Goal: Navigation & Orientation: Find specific page/section

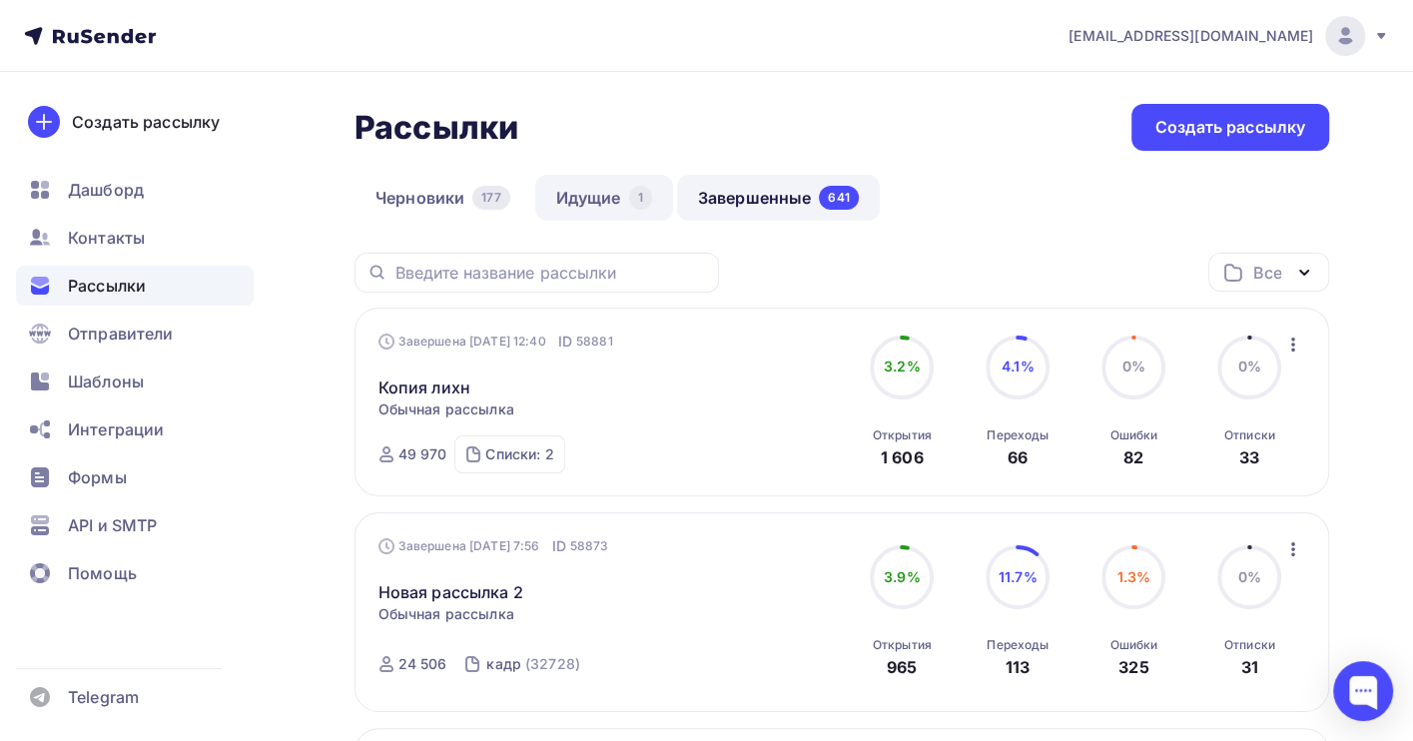
click at [604, 196] on link "Идущие 1" at bounding box center [604, 198] width 138 height 46
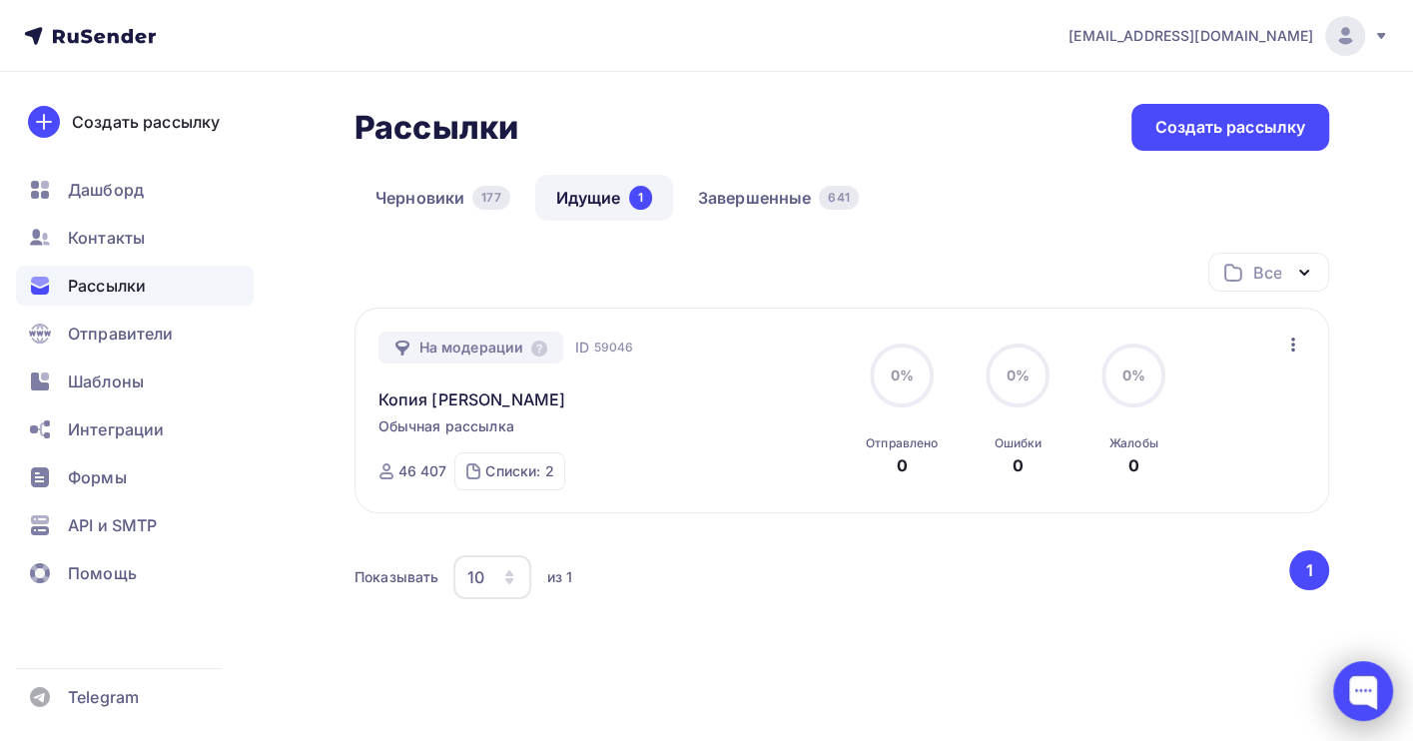
click at [1365, 682] on div at bounding box center [1363, 691] width 60 height 60
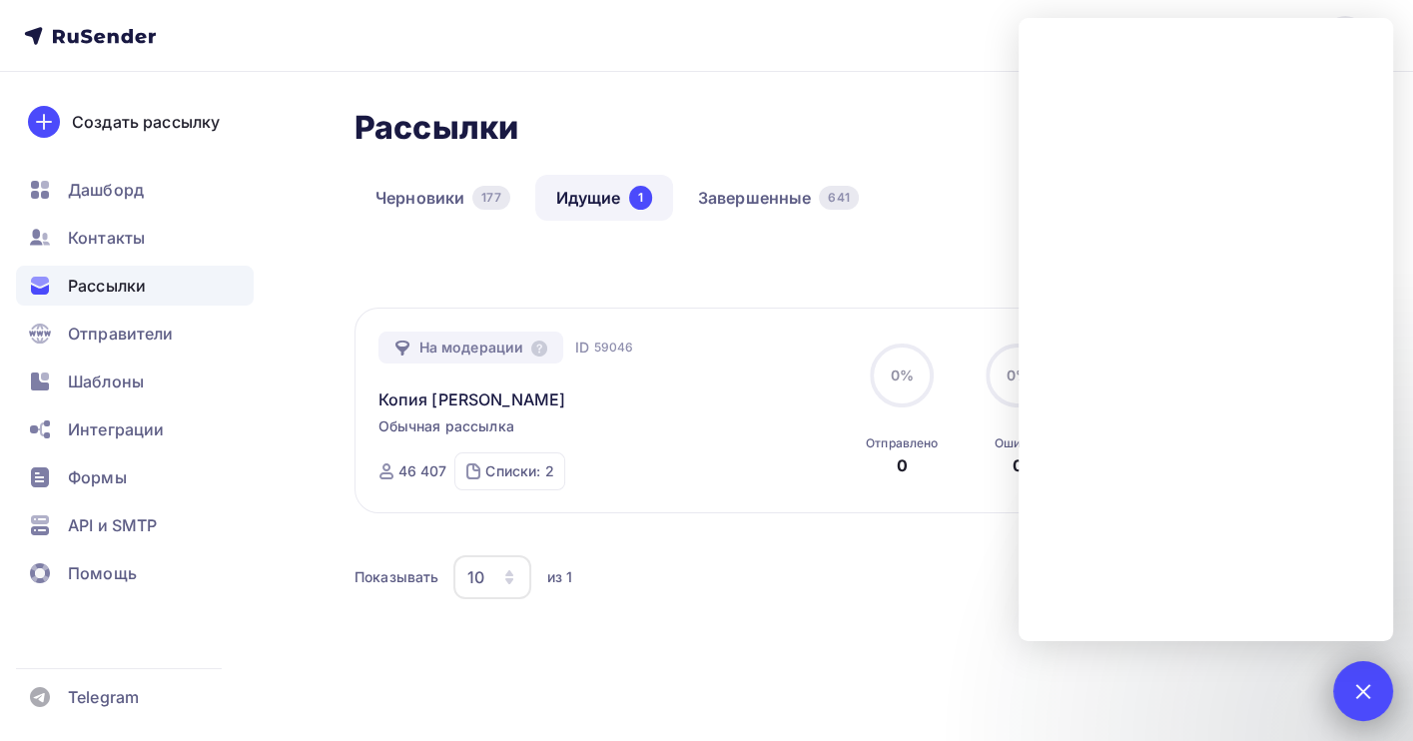
click at [1355, 684] on div at bounding box center [1362, 690] width 27 height 27
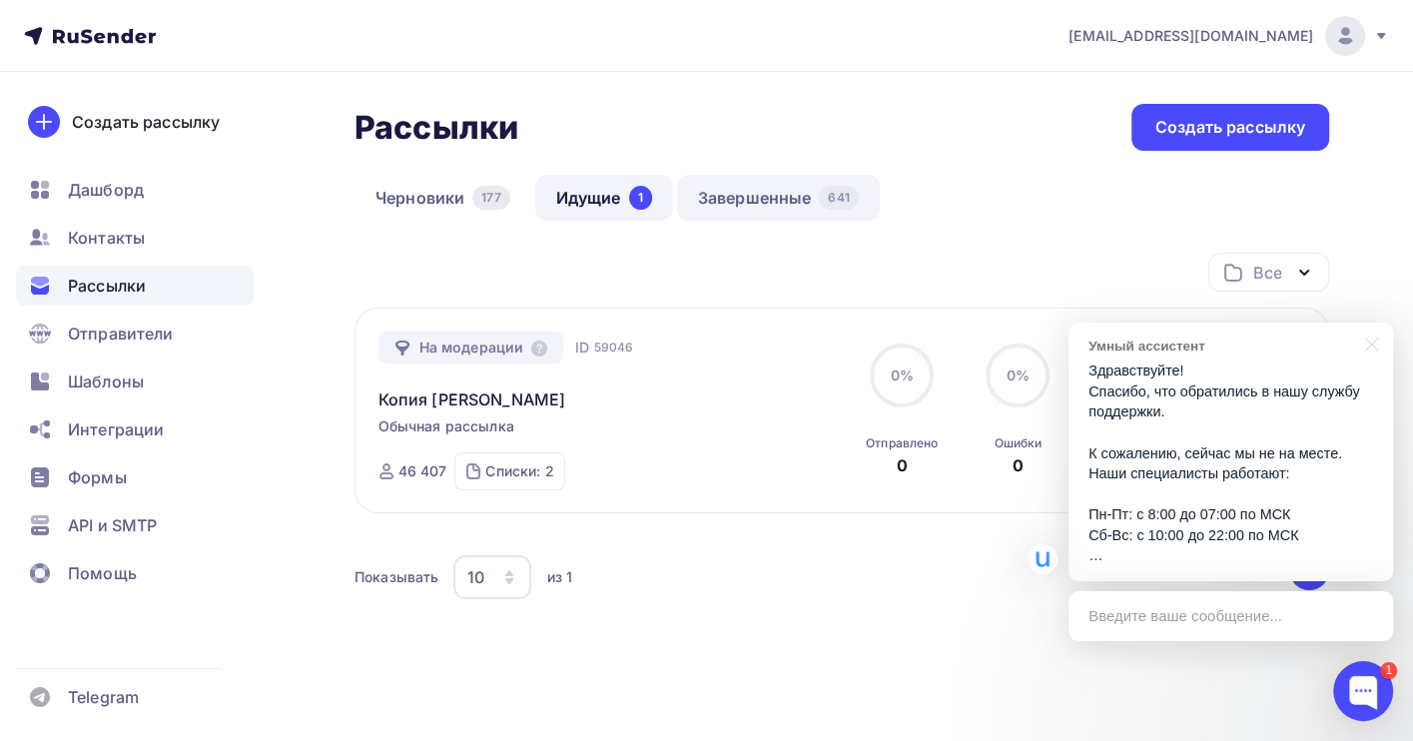
click at [733, 204] on link "Завершенные 641" at bounding box center [778, 198] width 203 height 46
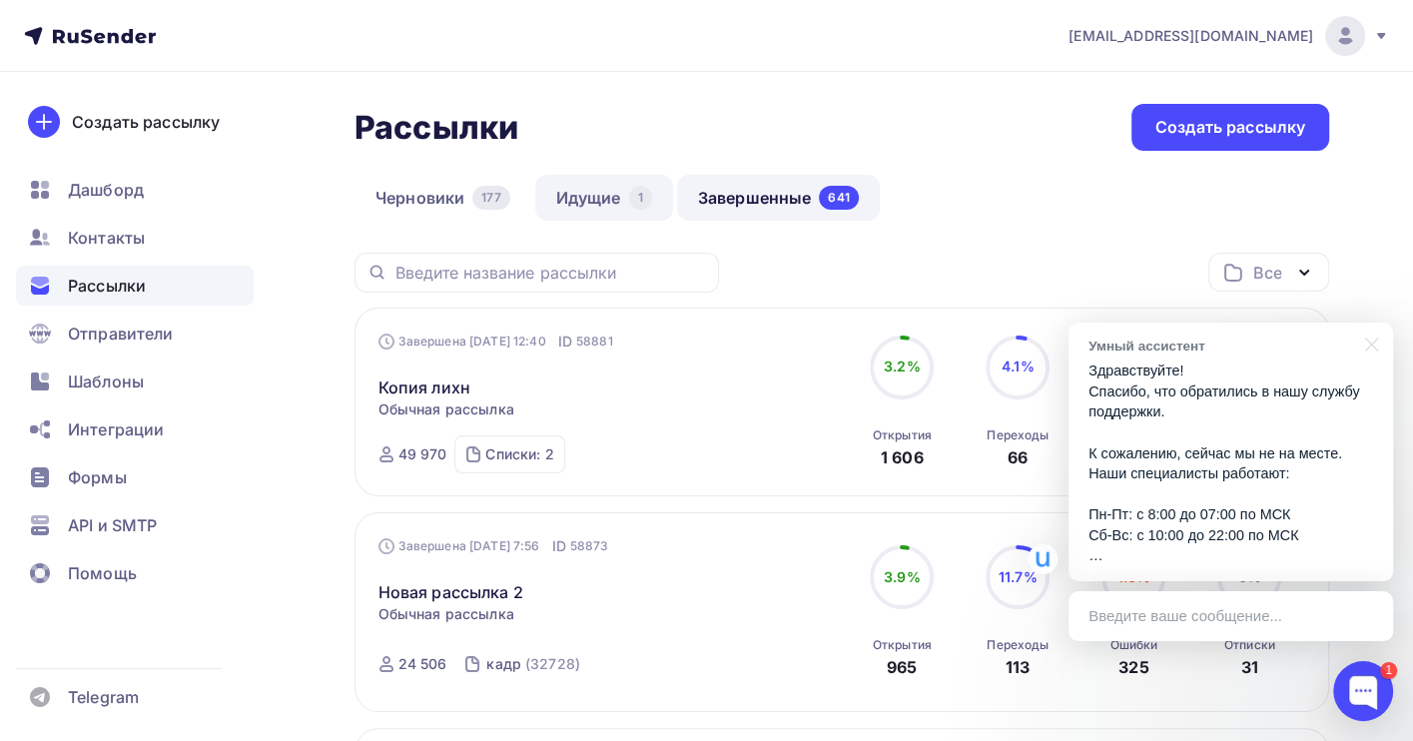
click at [583, 196] on link "Идущие 1" at bounding box center [604, 198] width 138 height 46
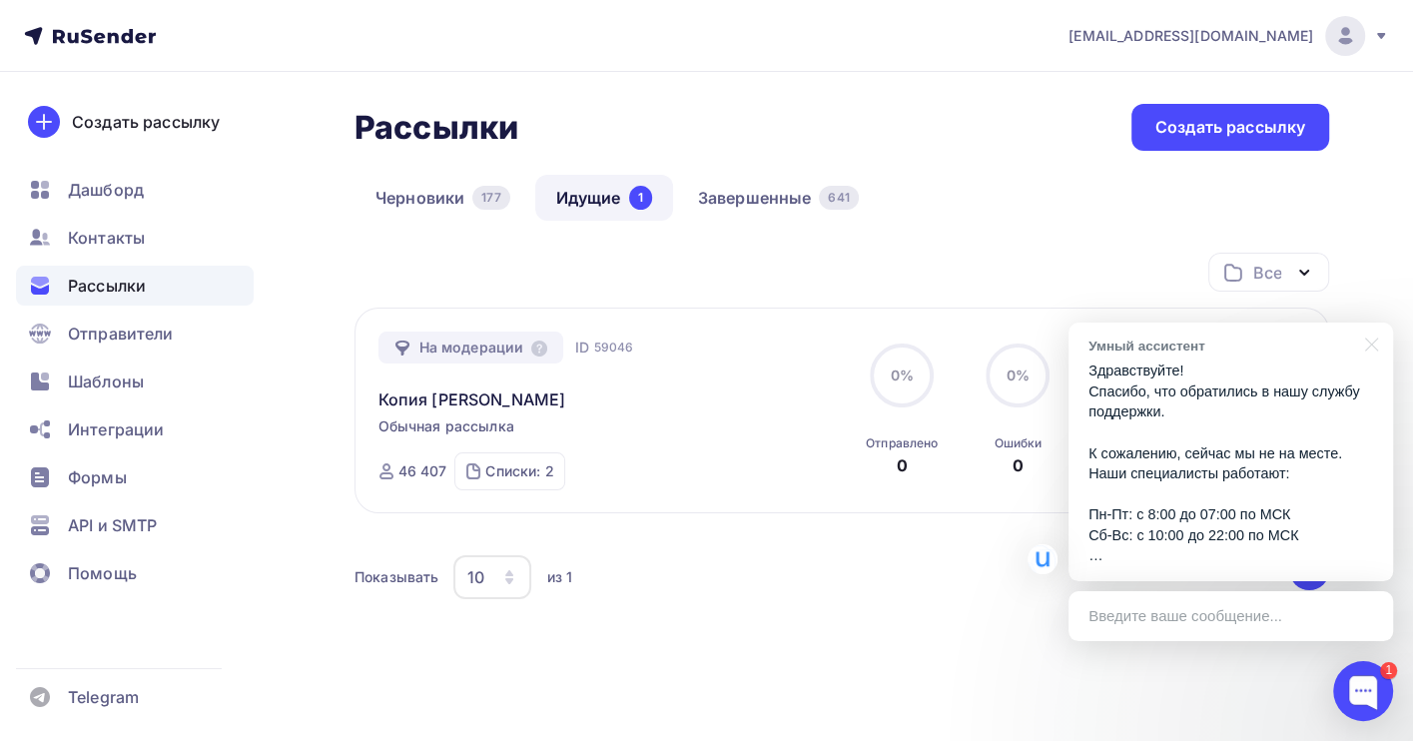
click at [1253, 487] on p "Здравствуйте! Спасибо, что обратились в нашу службу поддержки. К сожалению, сей…" at bounding box center [1231, 464] width 285 height 206
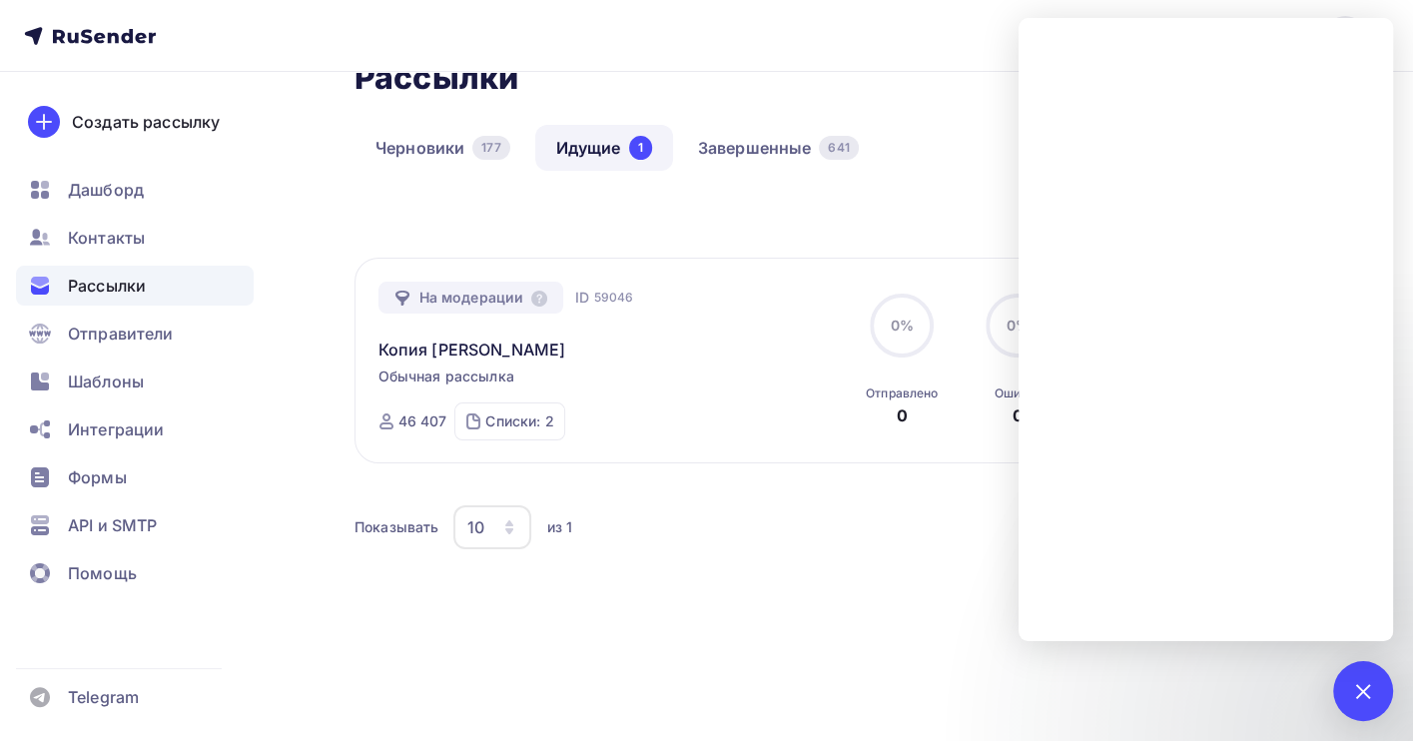
scroll to position [64, 0]
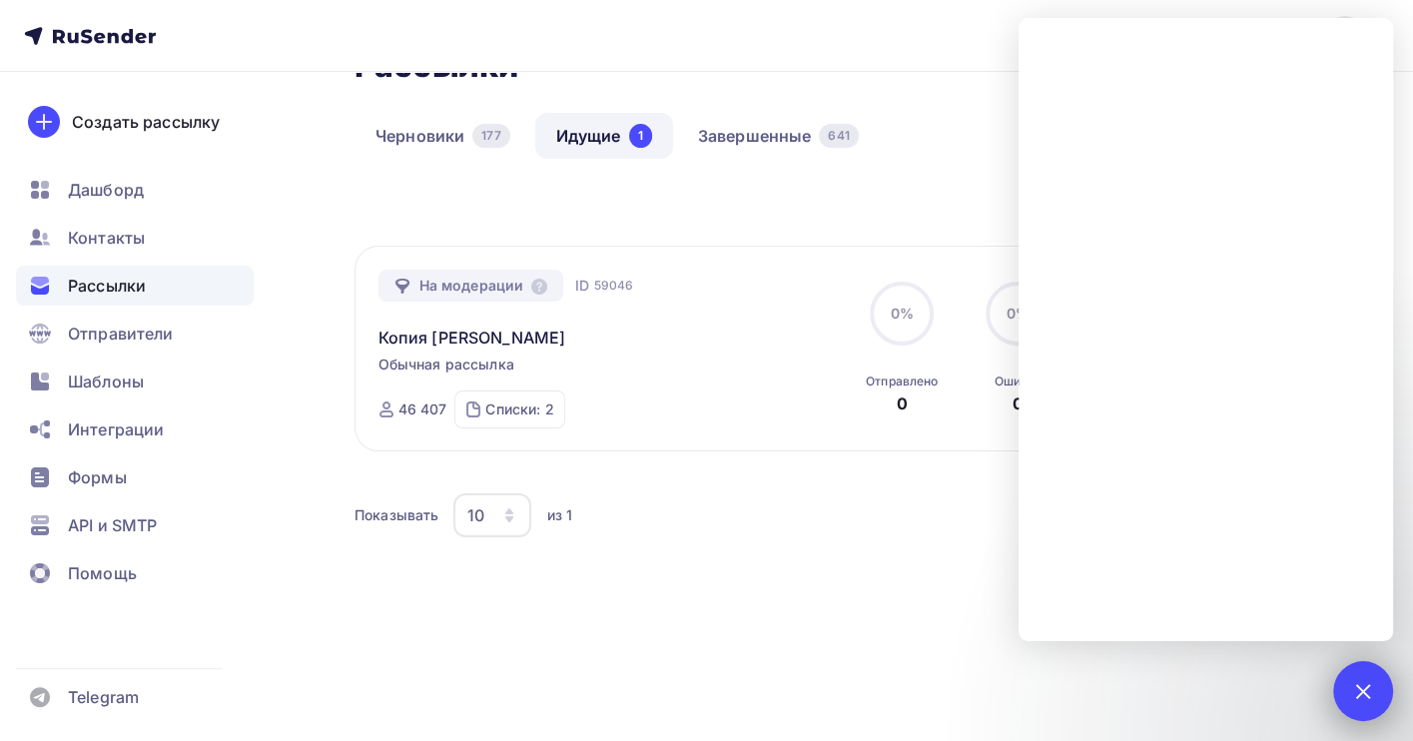
click at [1353, 690] on div at bounding box center [1362, 690] width 27 height 27
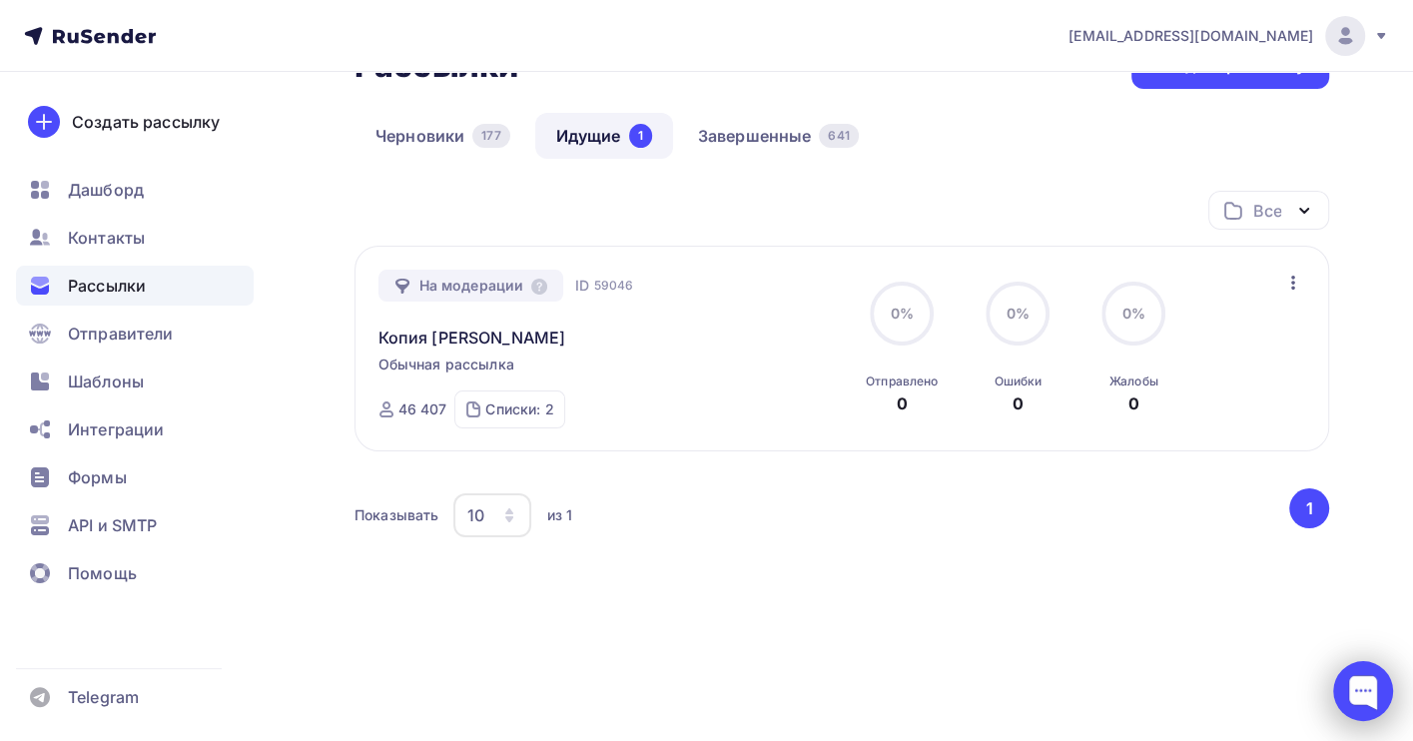
click at [1363, 693] on div at bounding box center [1363, 691] width 60 height 60
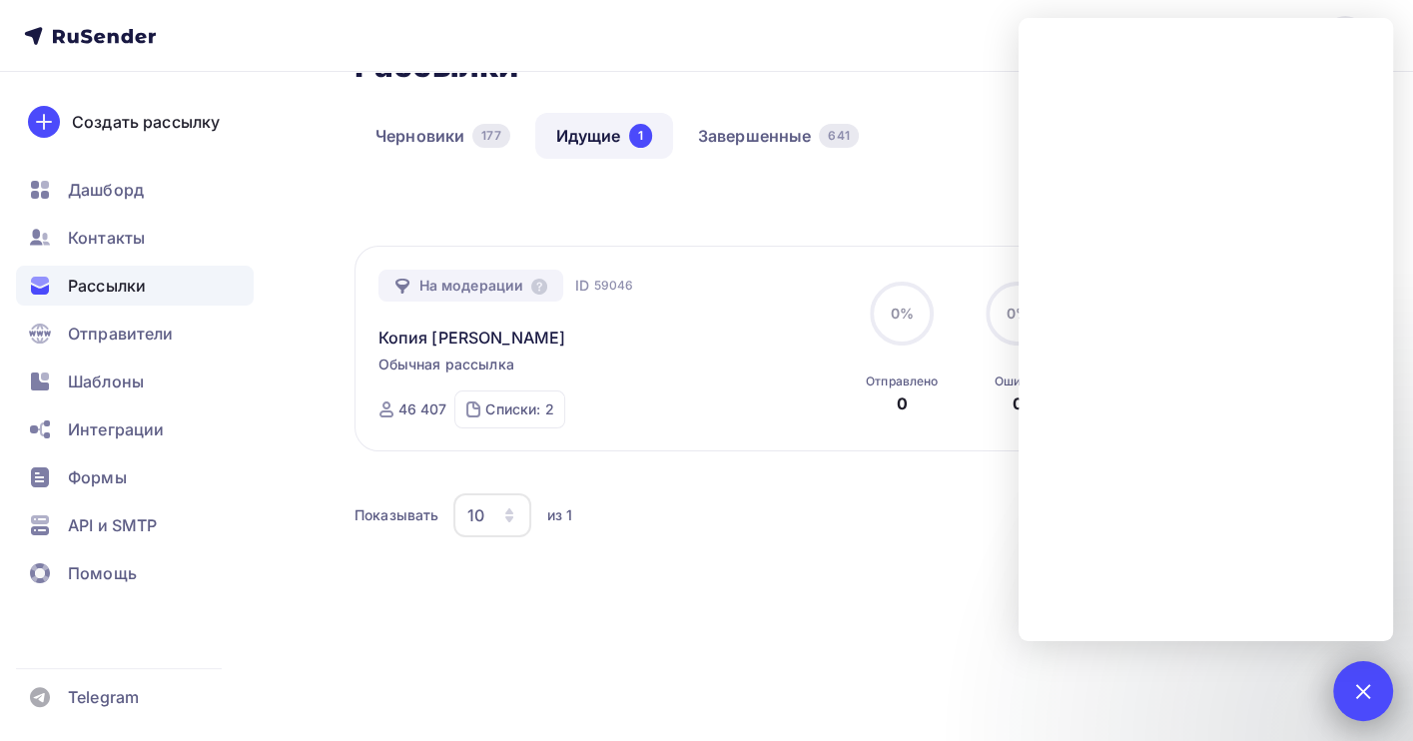
click at [1377, 687] on div "1" at bounding box center [1363, 691] width 60 height 60
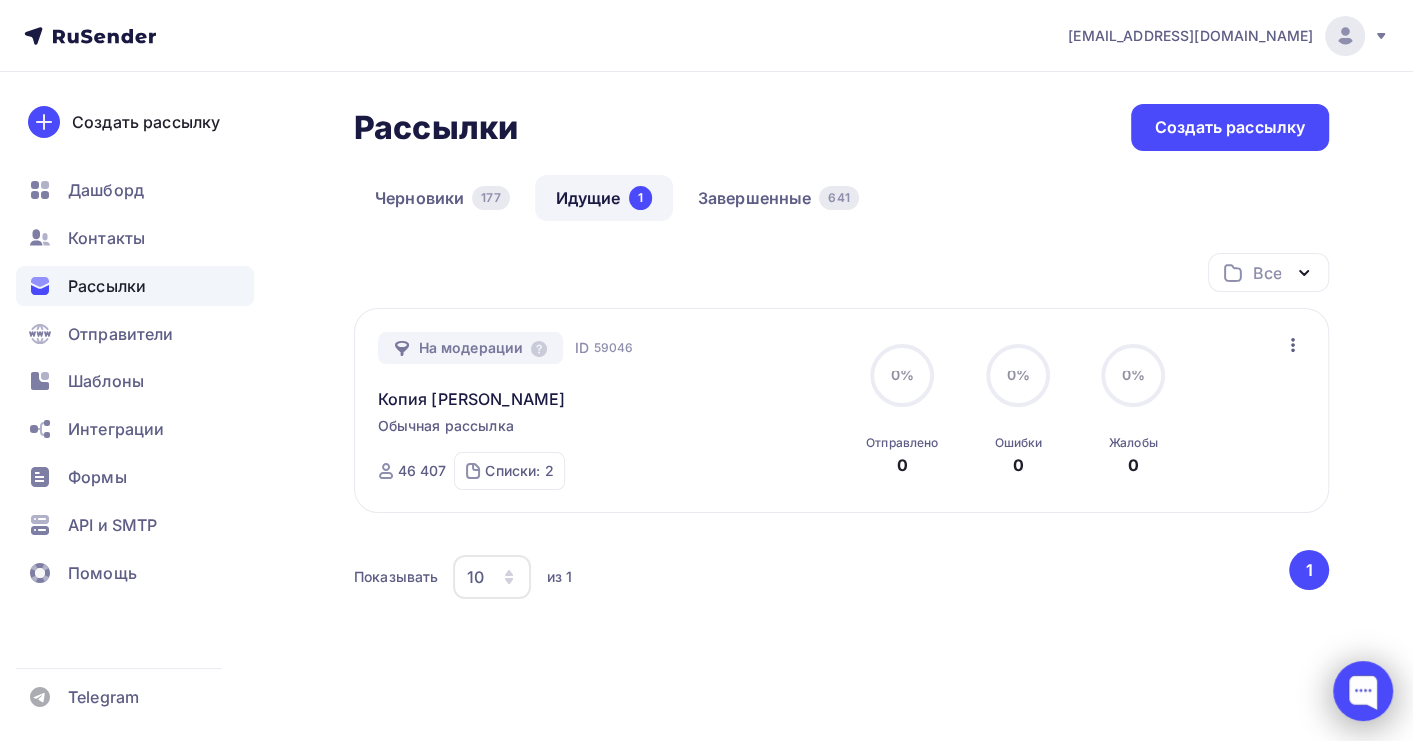
click at [1364, 674] on div at bounding box center [1363, 691] width 60 height 60
click at [1367, 684] on div at bounding box center [1363, 691] width 60 height 60
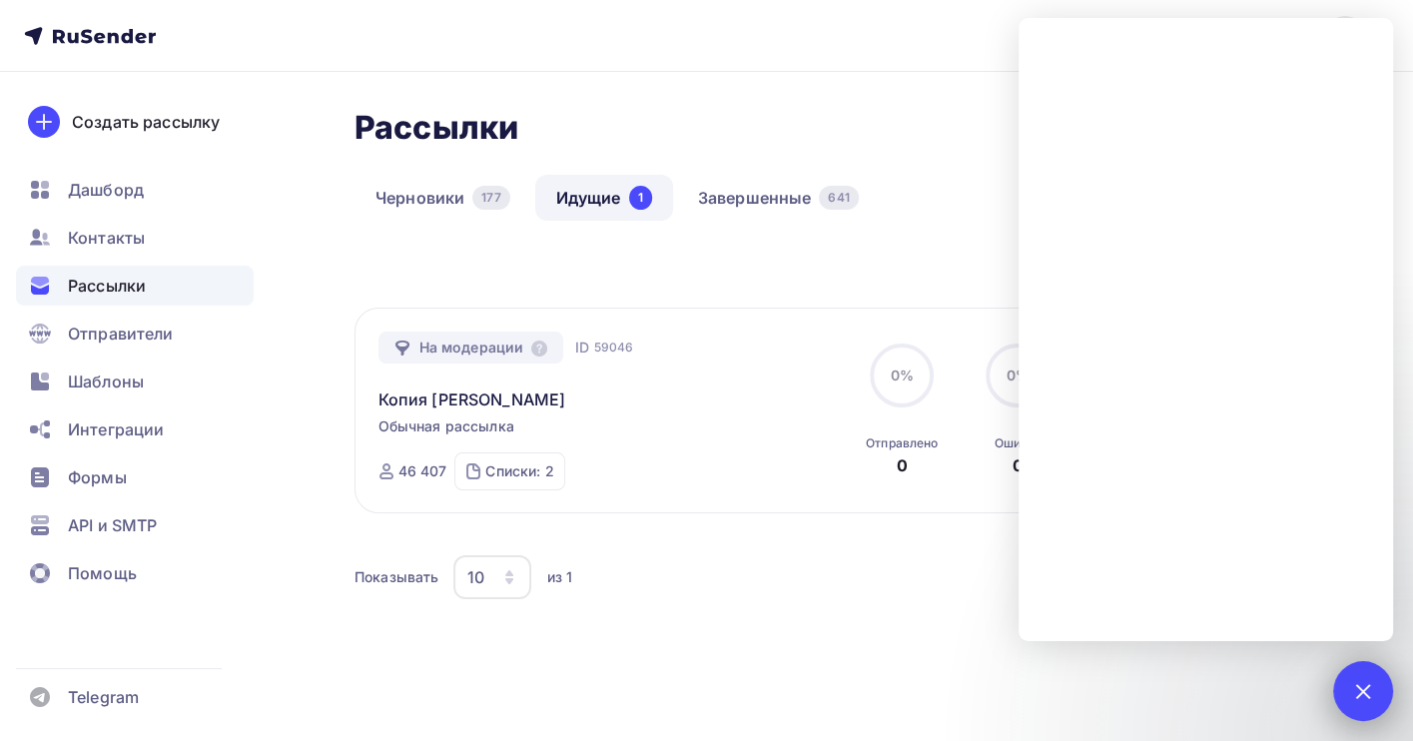
click at [1358, 696] on div at bounding box center [1362, 690] width 27 height 27
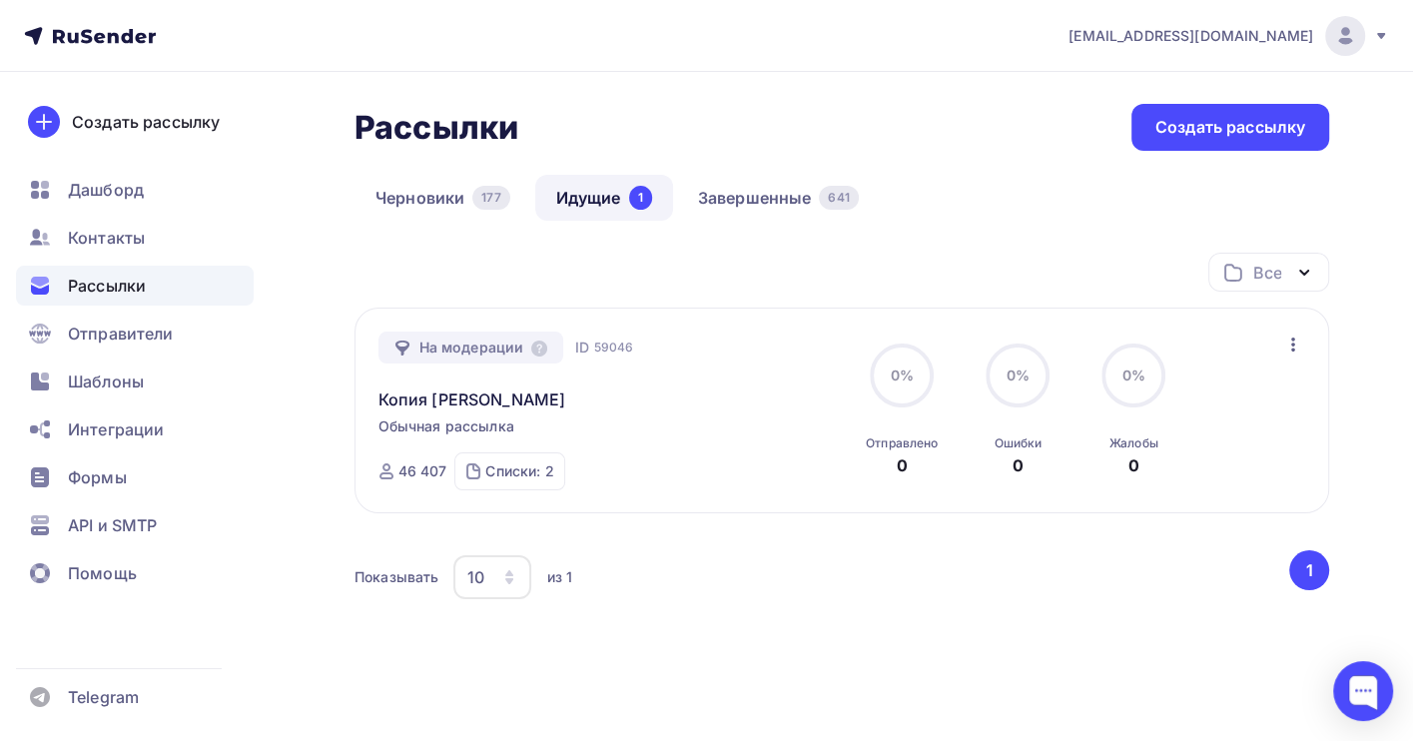
drag, startPoint x: 1191, startPoint y: 35, endPoint x: 1297, endPoint y: 48, distance: 106.7
click at [1297, 48] on div "[EMAIL_ADDRESS][DOMAIN_NAME]" at bounding box center [1229, 36] width 321 height 40
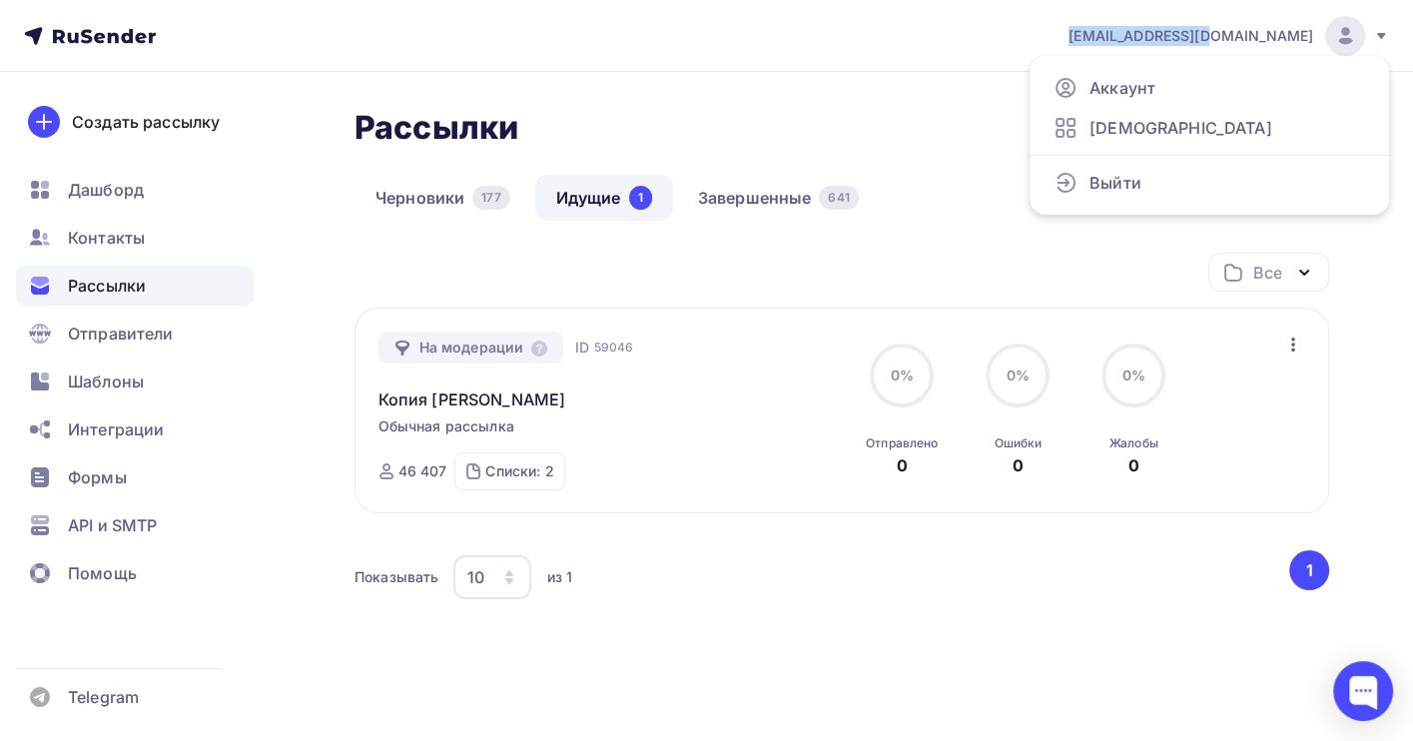
drag, startPoint x: 1177, startPoint y: 35, endPoint x: 1314, endPoint y: 42, distance: 137.0
click at [1314, 42] on div "org@info.cc-cb.ru Аккаунт Тарифы Выйти" at bounding box center [1219, 36] width 342 height 40
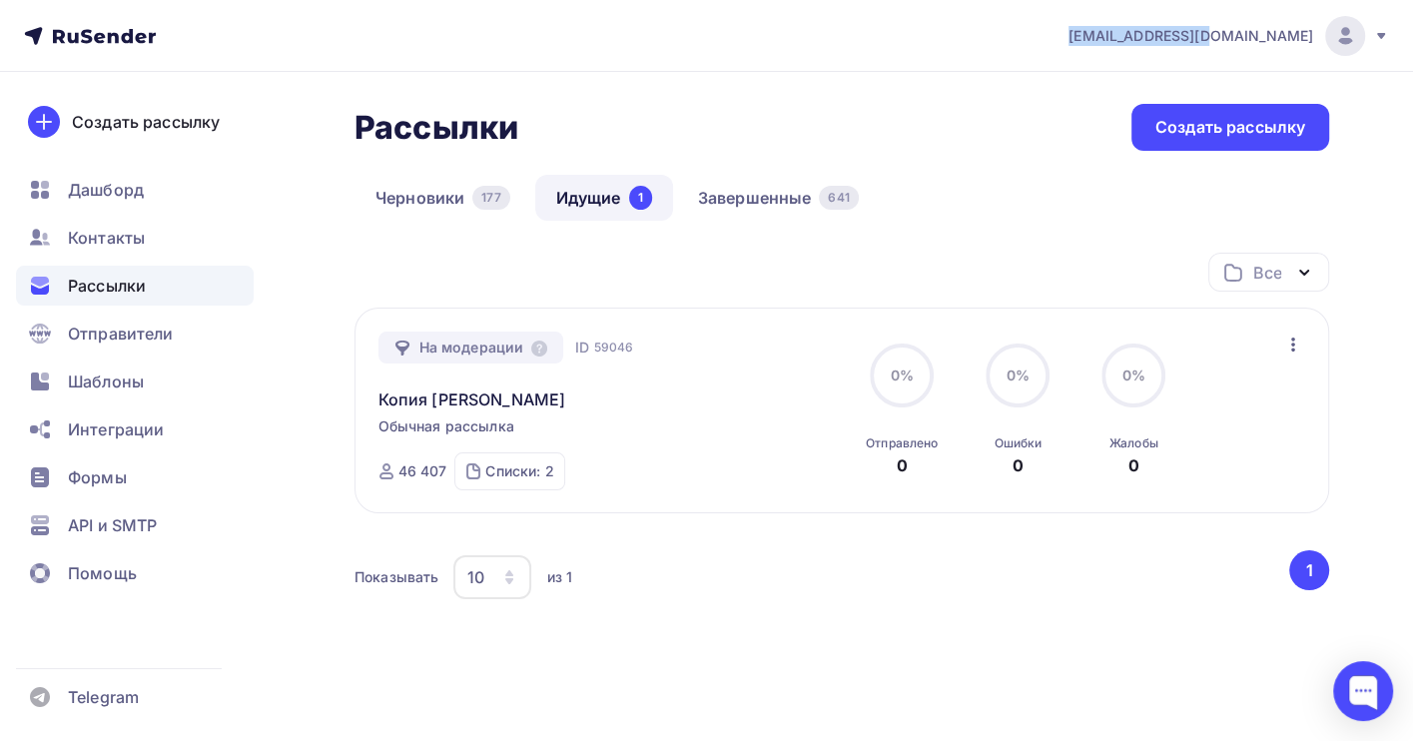
copy span "[EMAIL_ADDRESS][DOMAIN_NAME]"
click at [1377, 681] on div at bounding box center [1363, 691] width 60 height 60
